Goal: Task Accomplishment & Management: Use online tool/utility

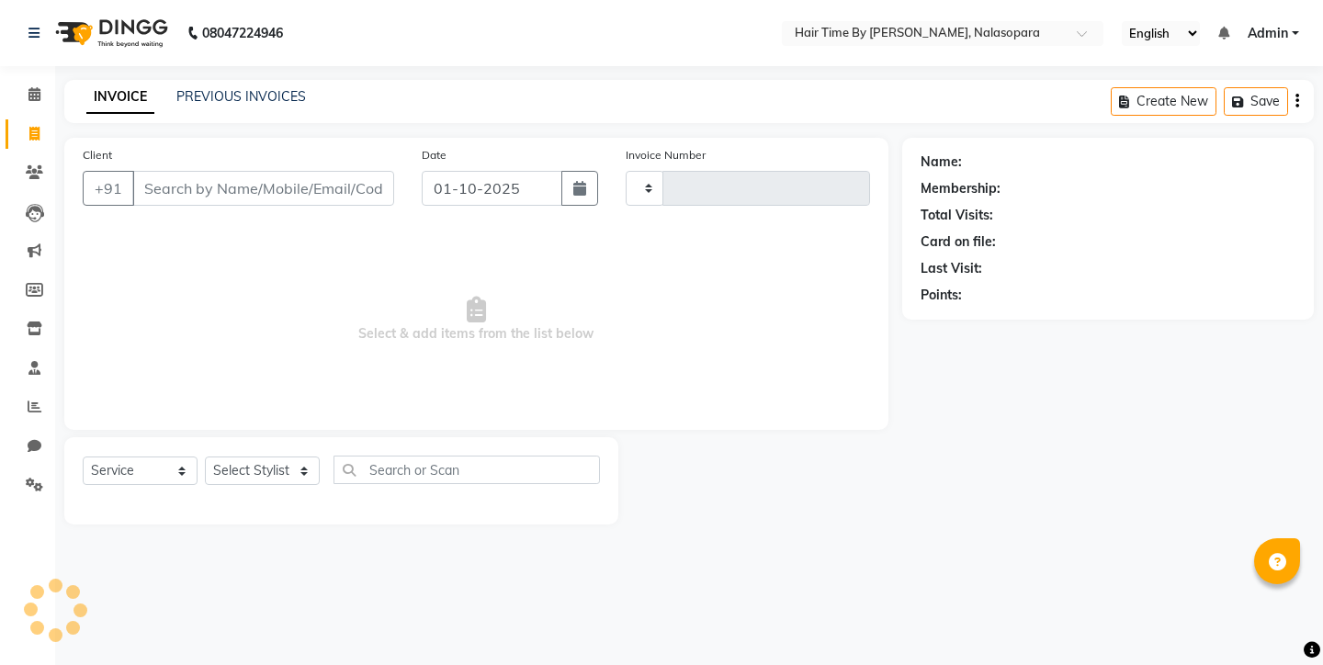
select select "service"
type input "0812"
select select "8131"
click at [152, 197] on input "Client" at bounding box center [263, 188] width 262 height 35
click at [326, 201] on input "Client" at bounding box center [263, 188] width 262 height 35
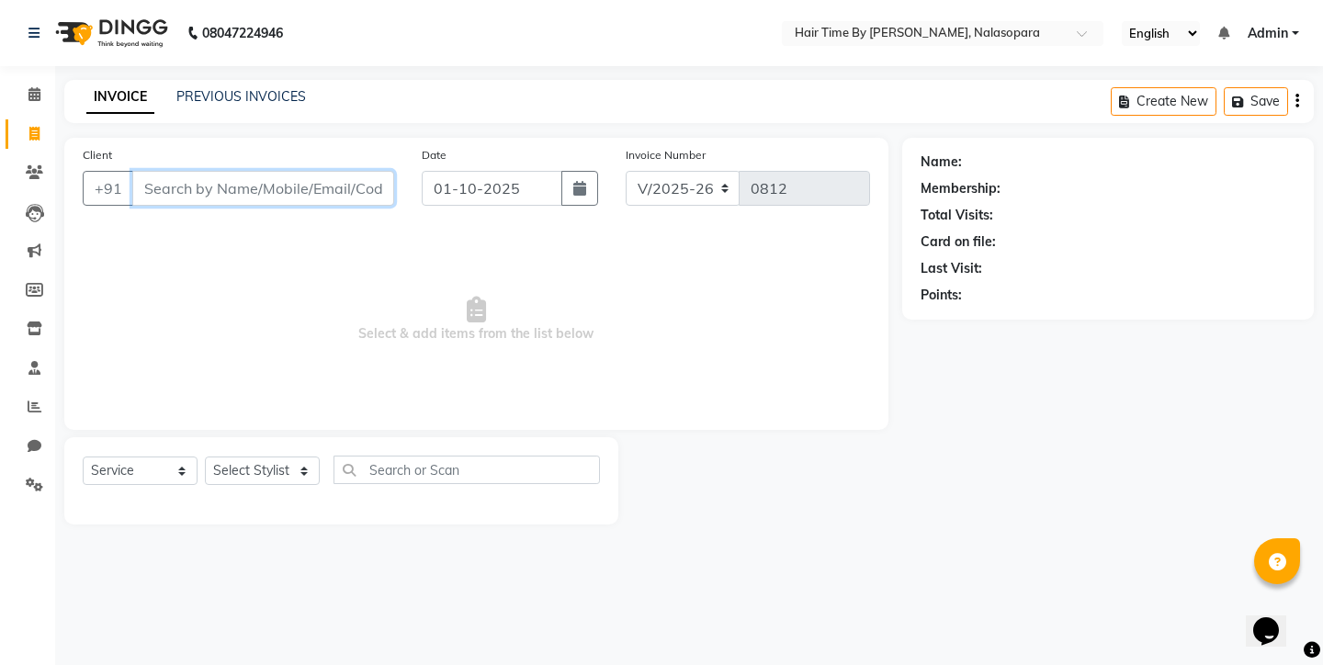
click at [326, 201] on input "Client" at bounding box center [263, 188] width 262 height 35
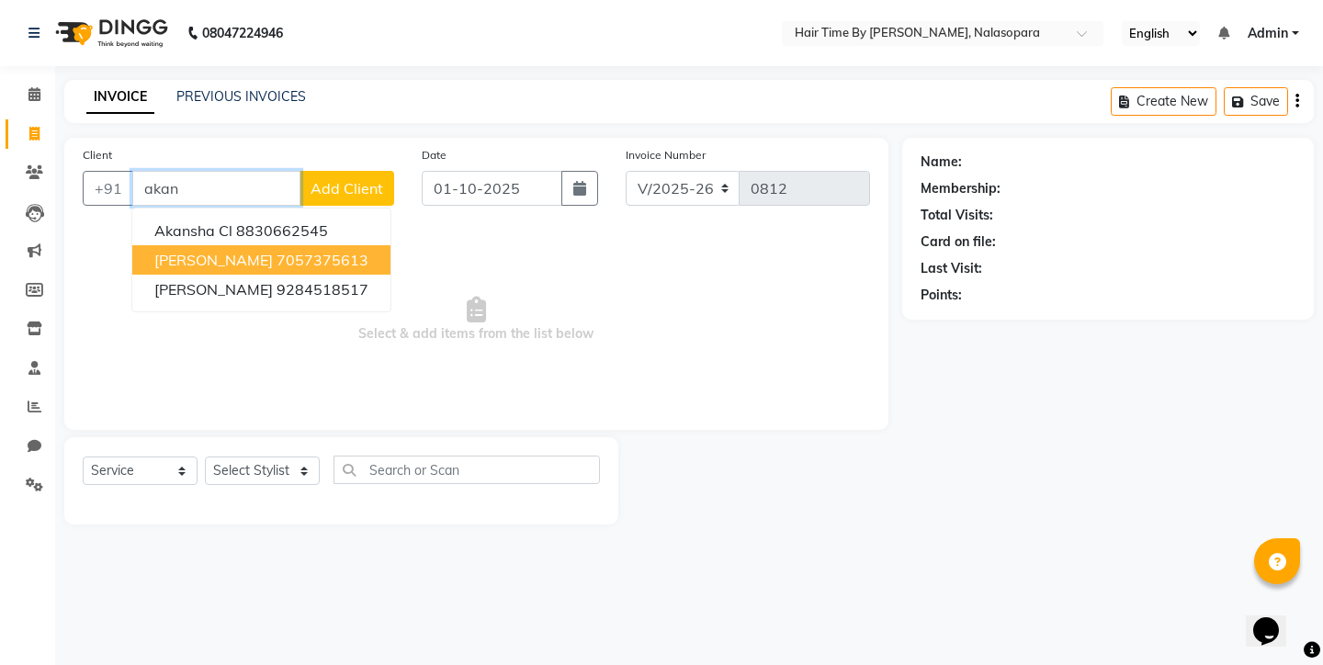
click at [329, 257] on ngb-highlight "7057375613" at bounding box center [322, 260] width 92 height 18
type input "7057375613"
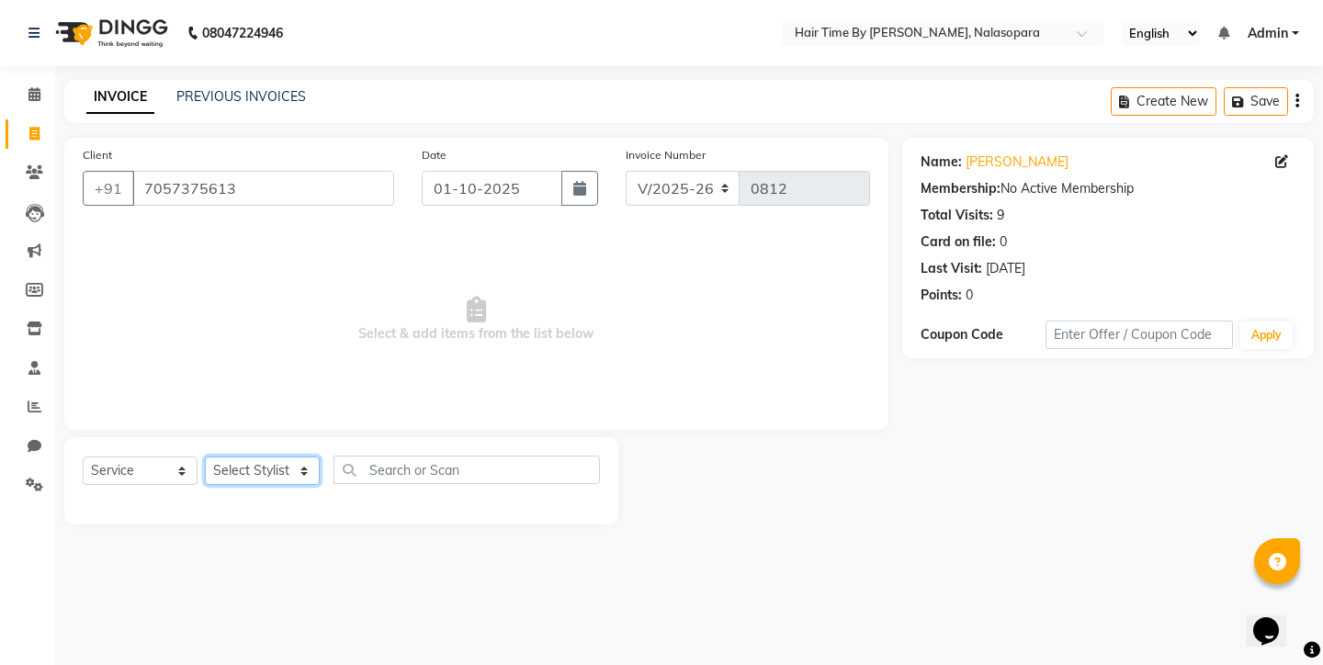
select select "92590"
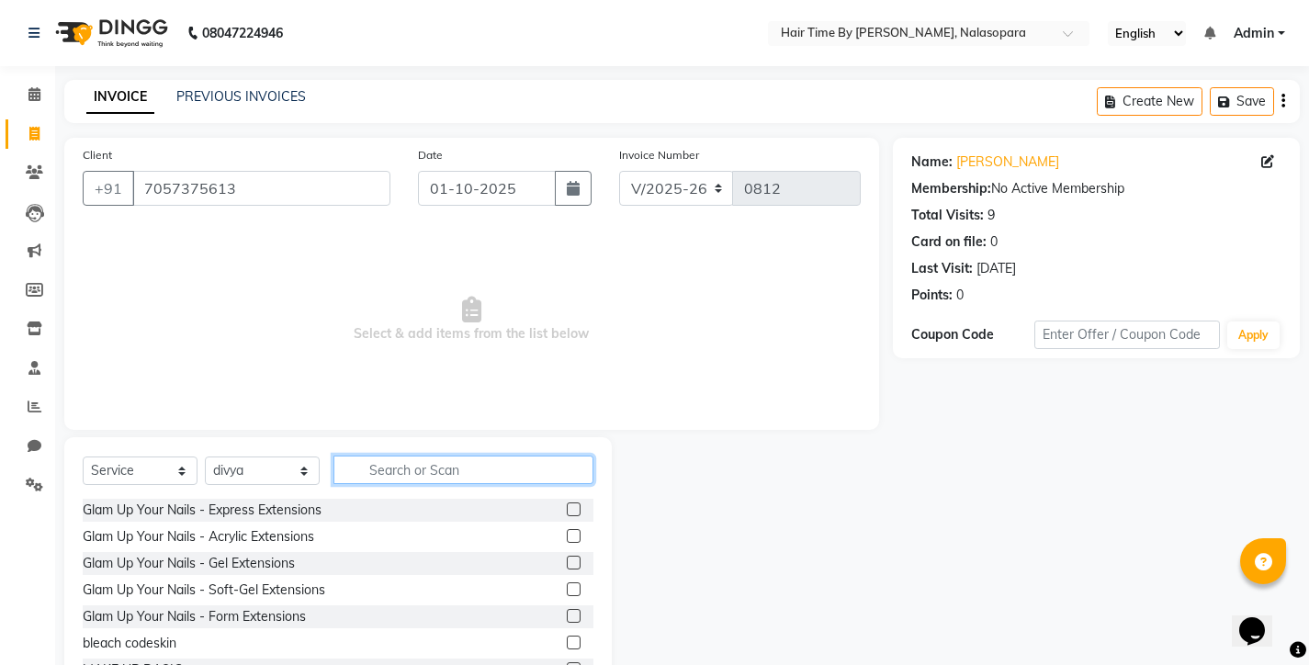
click at [389, 477] on input "text" at bounding box center [463, 470] width 260 height 28
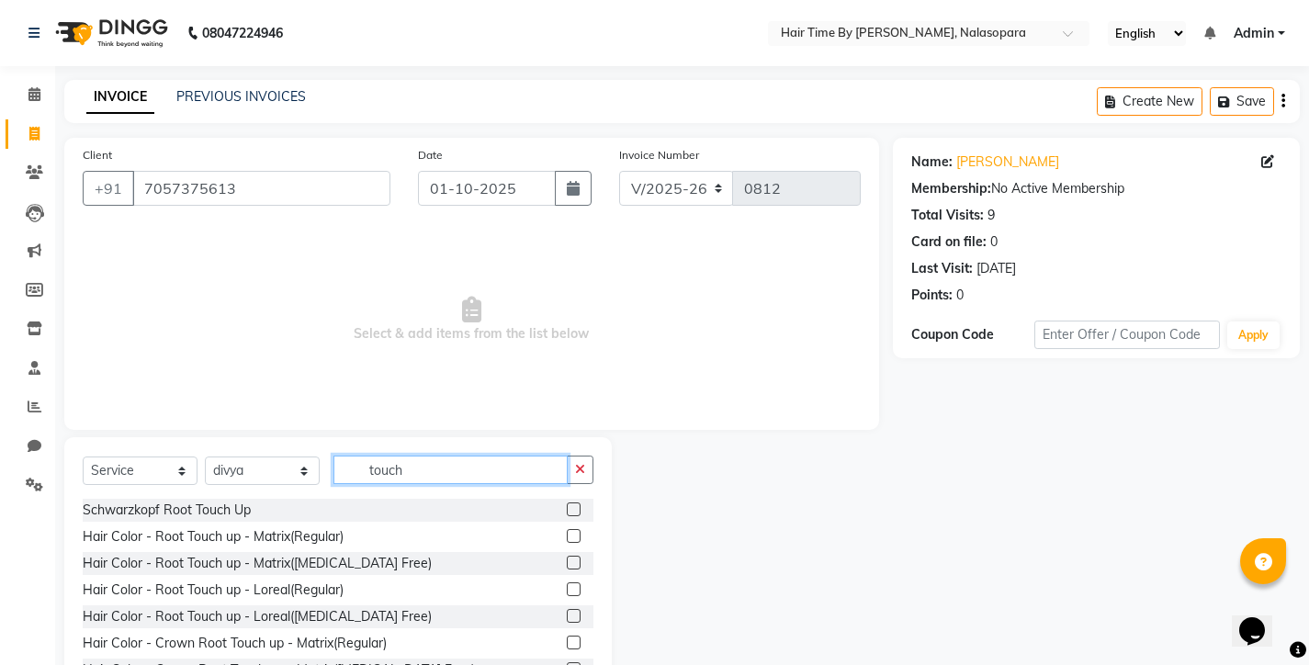
type input "touch"
click at [567, 532] on label at bounding box center [574, 536] width 14 height 14
click at [567, 532] on input "checkbox" at bounding box center [573, 537] width 12 height 12
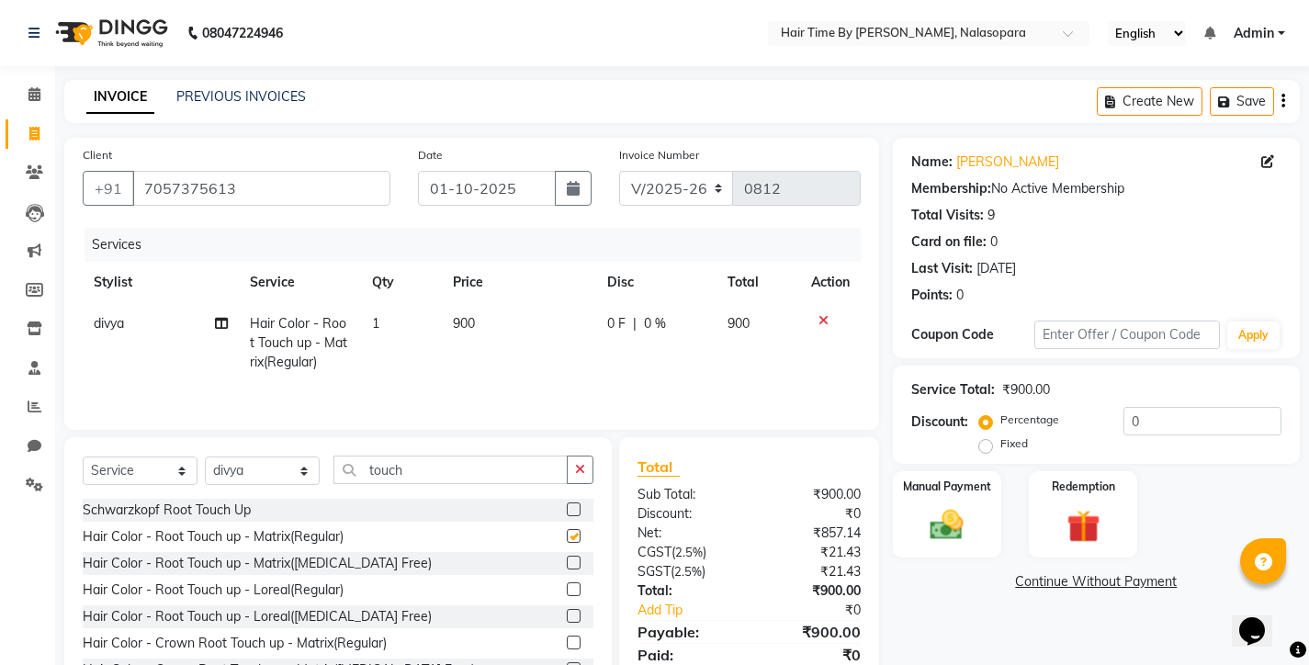
checkbox input "false"
click at [929, 512] on img at bounding box center [947, 524] width 56 height 39
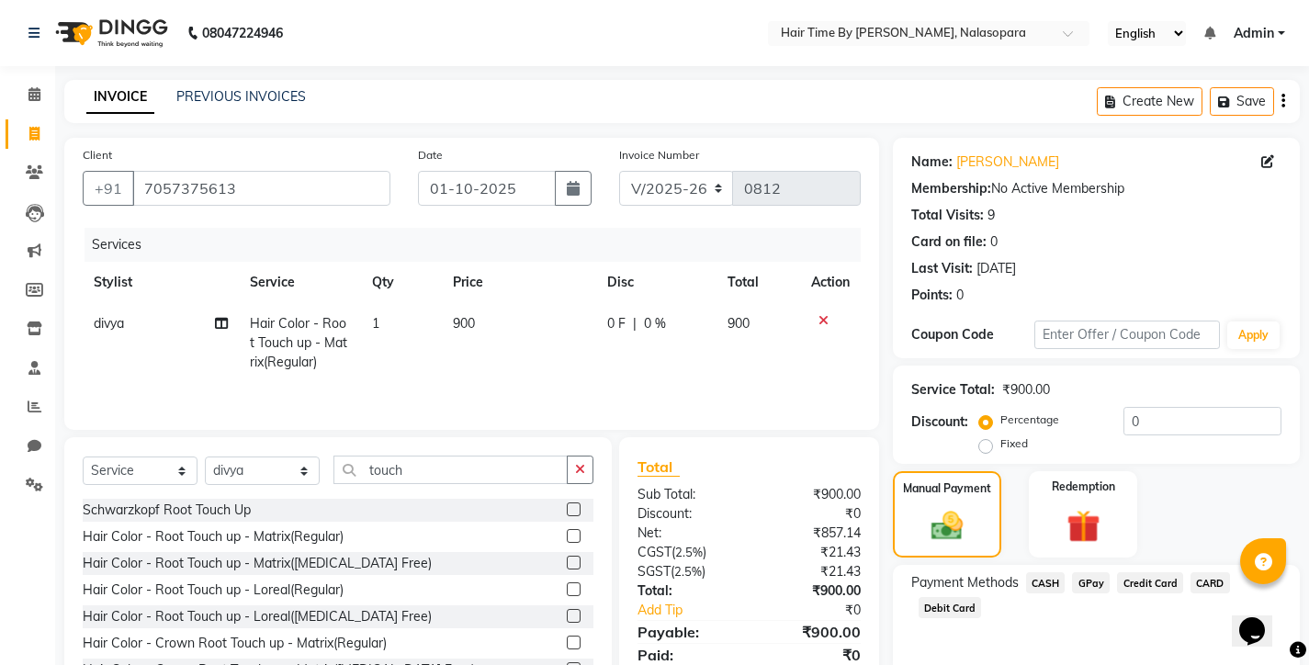
click at [1094, 584] on span "GPay" at bounding box center [1091, 582] width 38 height 21
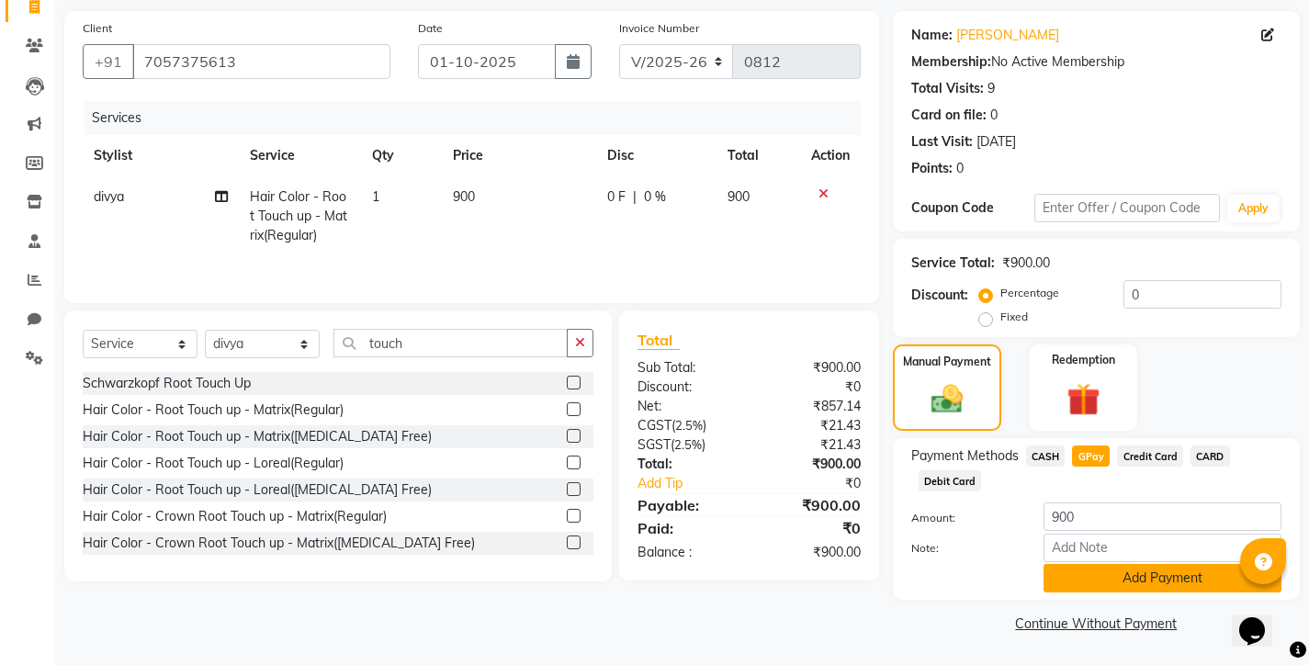
scroll to position [126, 0]
click at [1098, 582] on button "Add Payment" at bounding box center [1163, 579] width 238 height 28
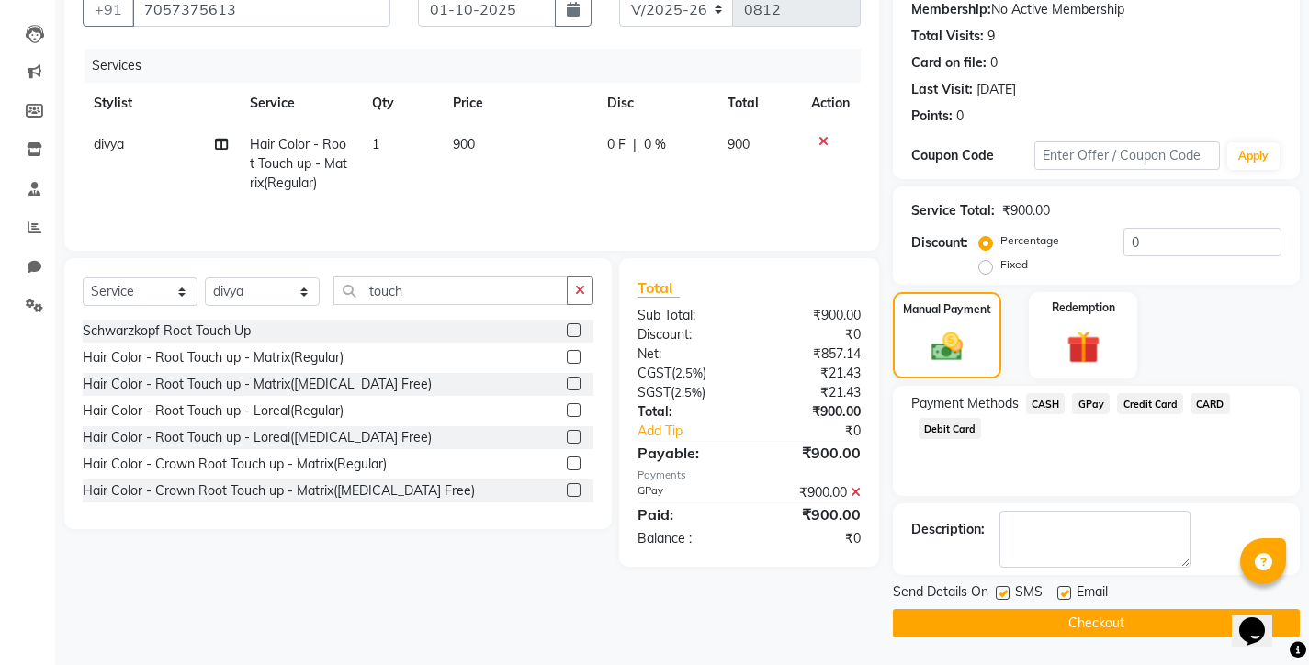
scroll to position [179, 0]
click at [1078, 623] on button "Checkout" at bounding box center [1096, 623] width 407 height 28
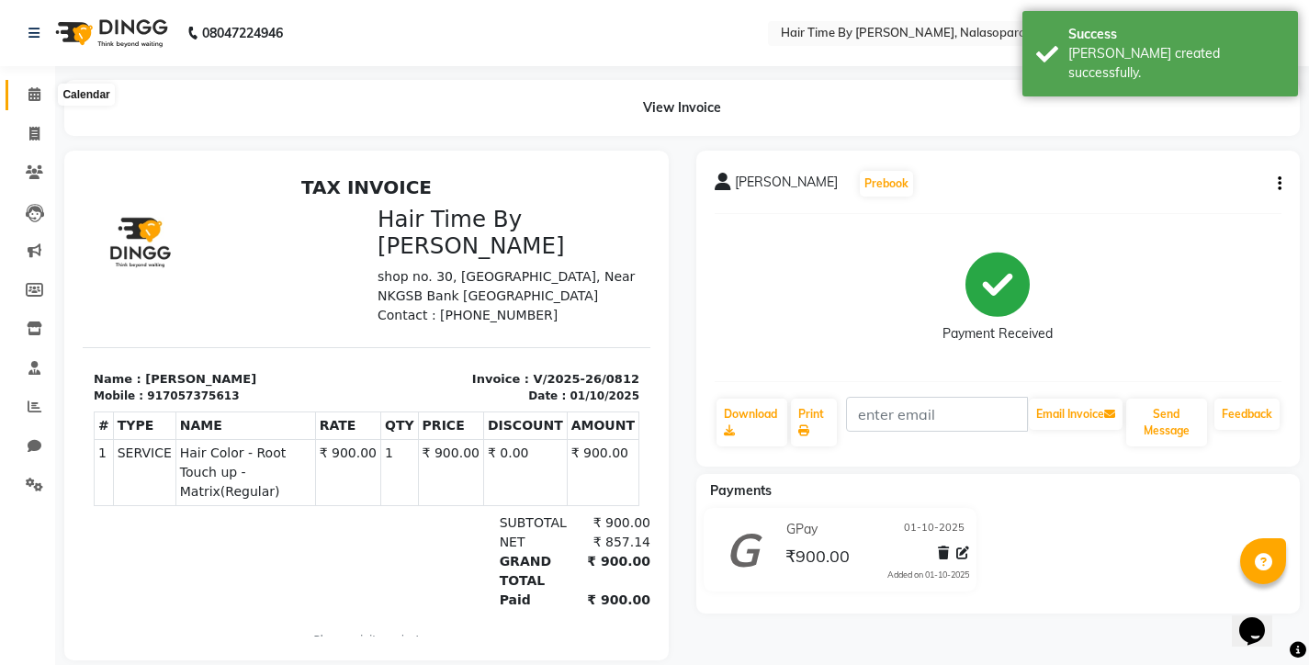
click at [37, 96] on icon at bounding box center [34, 94] width 12 height 14
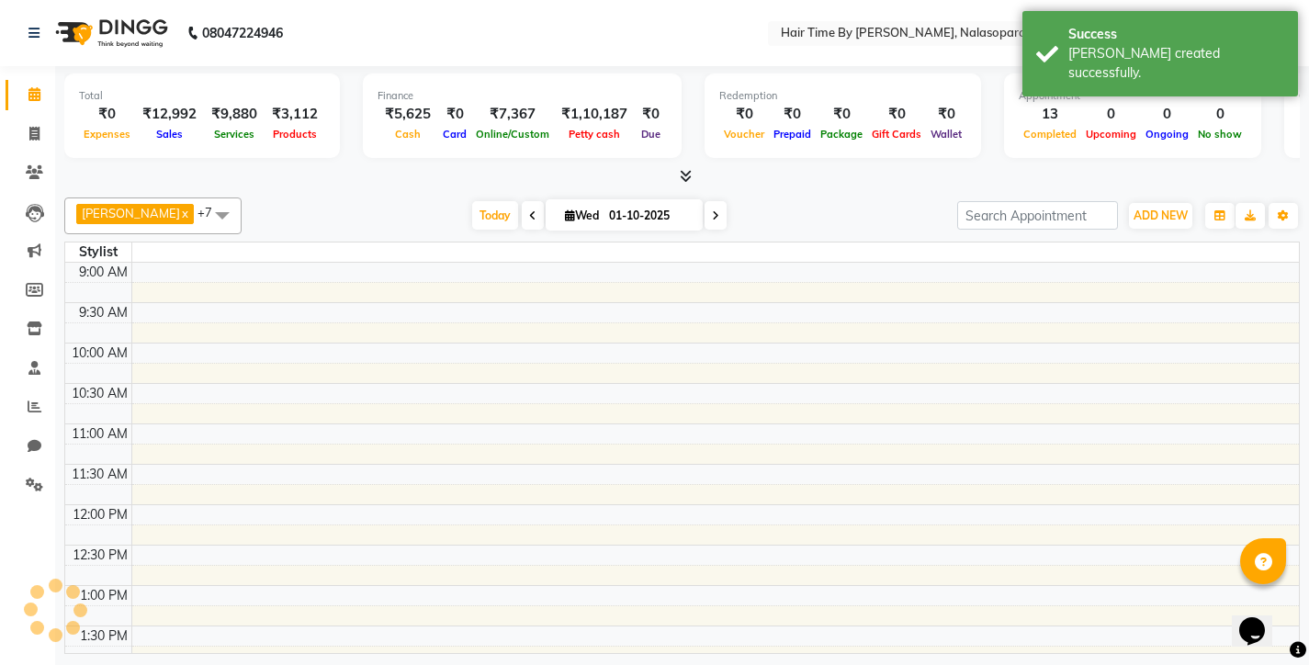
scroll to position [785, 0]
